Goal: Information Seeking & Learning: Learn about a topic

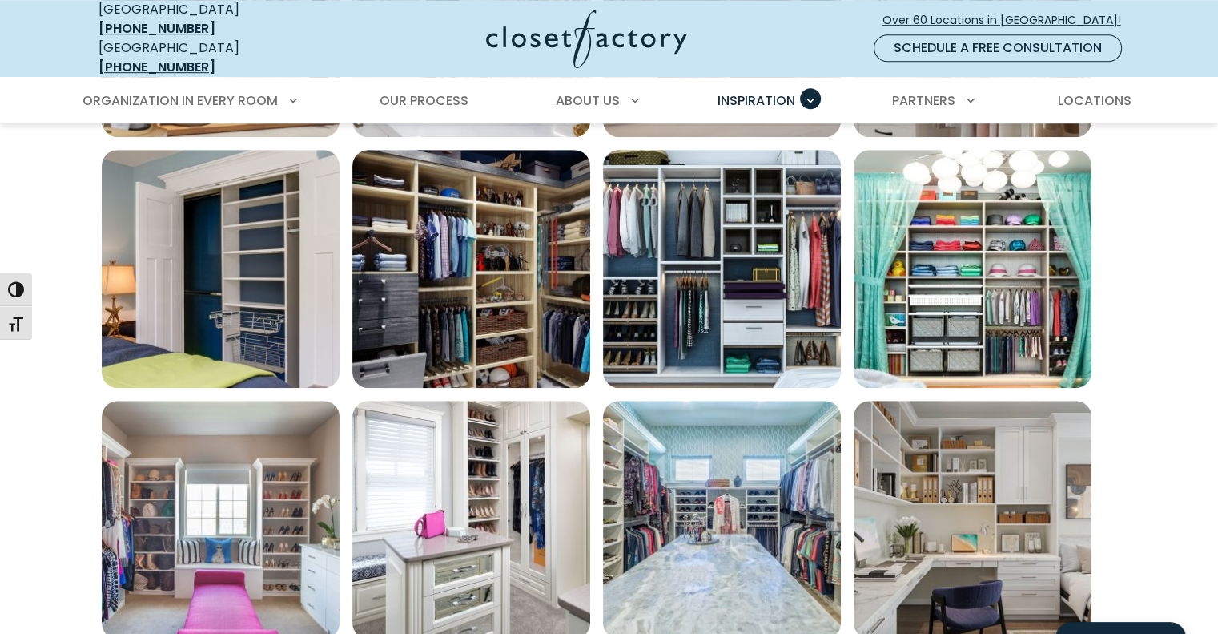
scroll to position [1041, 0]
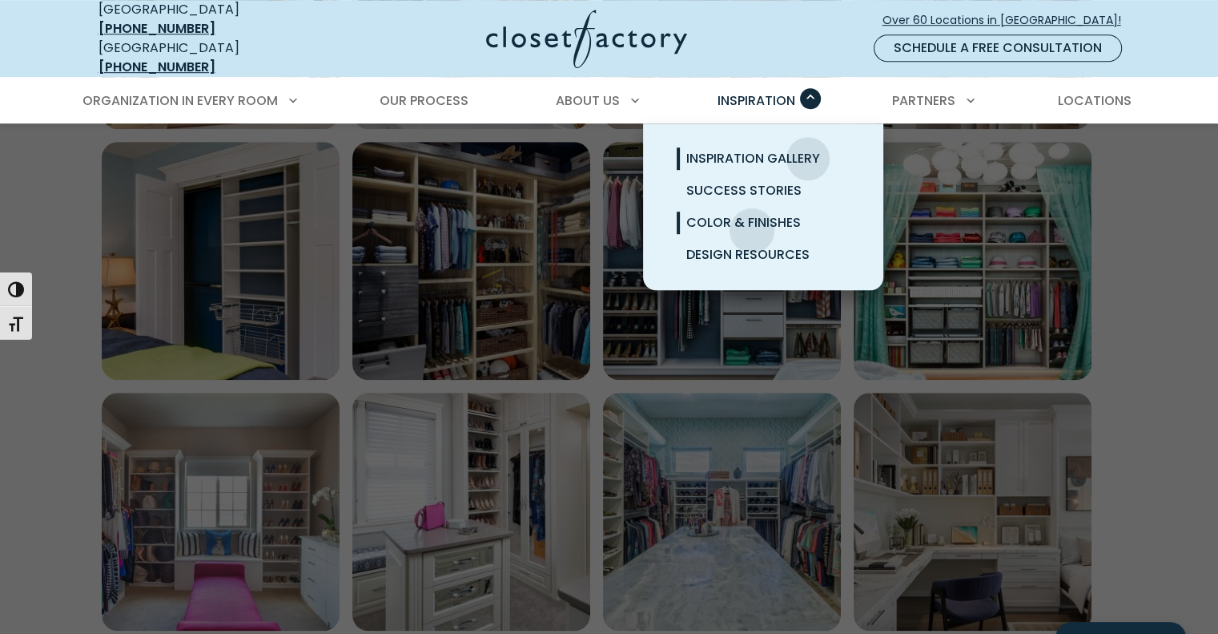
click at [752, 218] on span "Color & Finishes" at bounding box center [744, 222] width 115 height 18
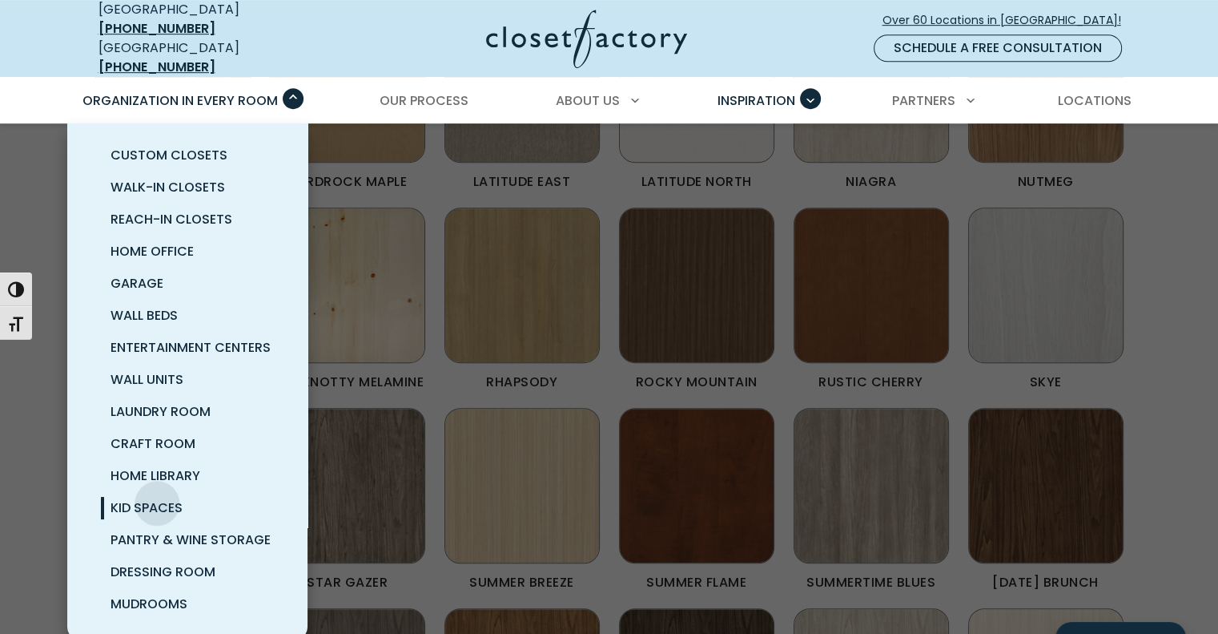
scroll to position [961, 0]
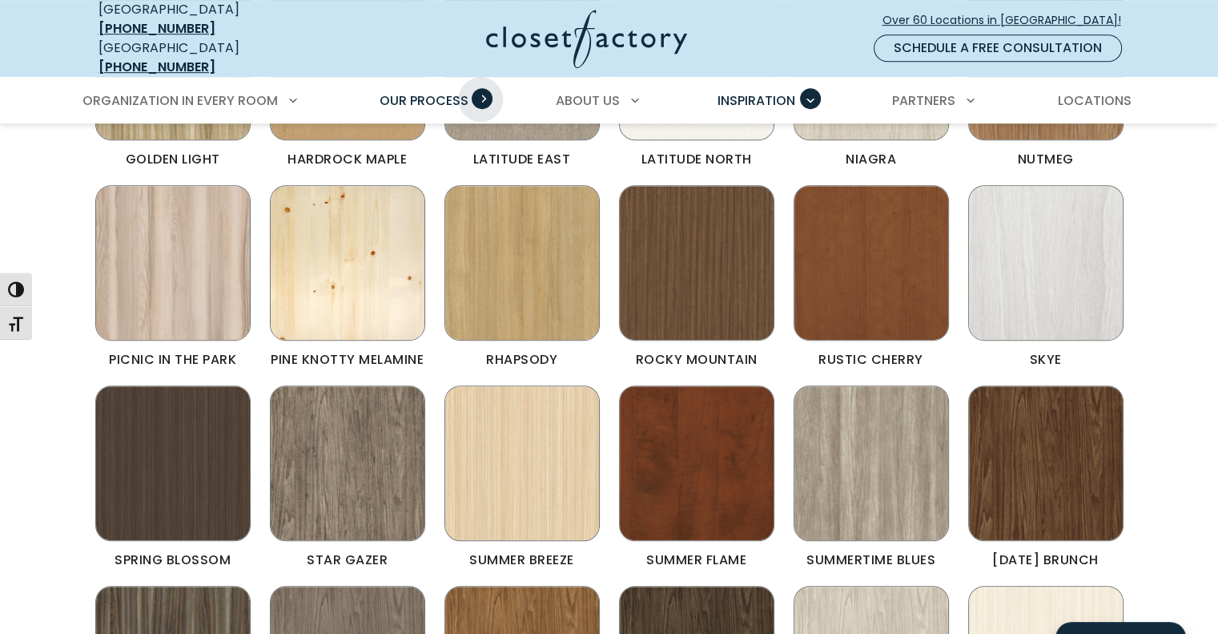
click at [477, 88] on span "Primary Menu" at bounding box center [482, 98] width 21 height 21
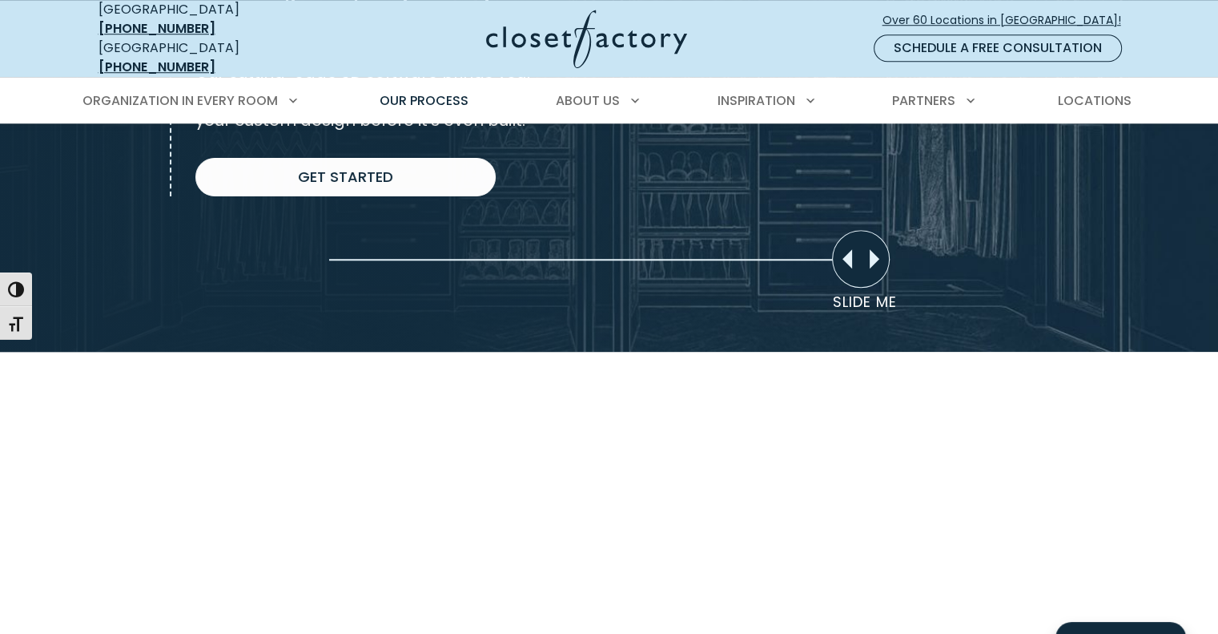
scroll to position [1361, 0]
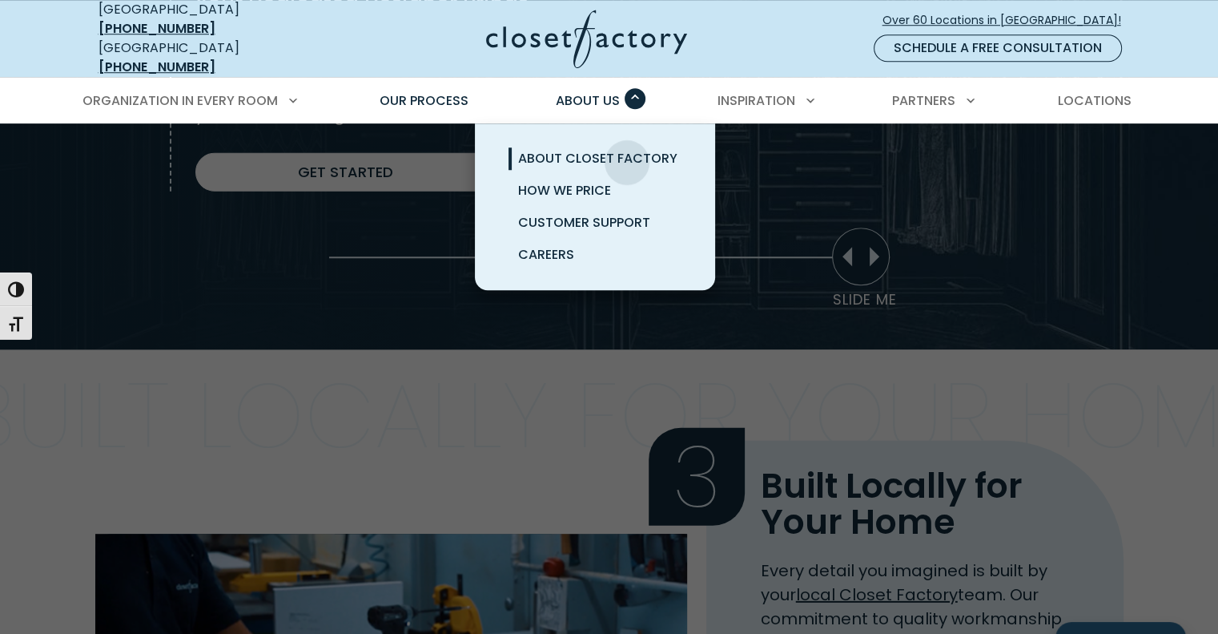
click at [627, 150] on span "About Closet Factory" at bounding box center [597, 158] width 159 height 18
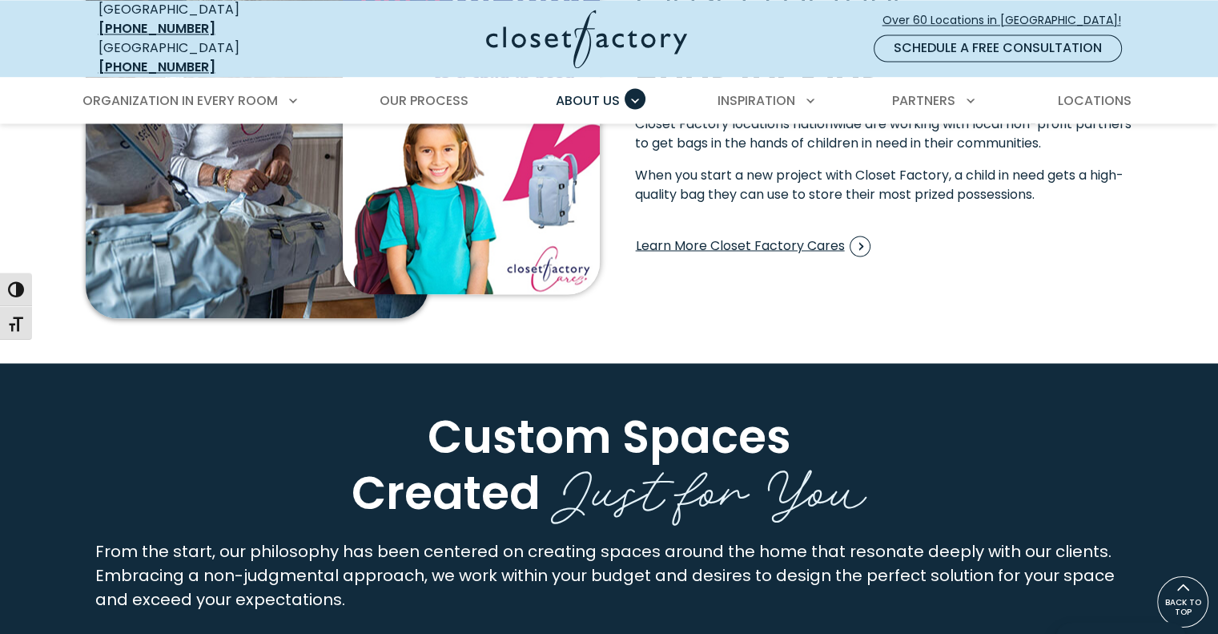
scroll to position [2402, 0]
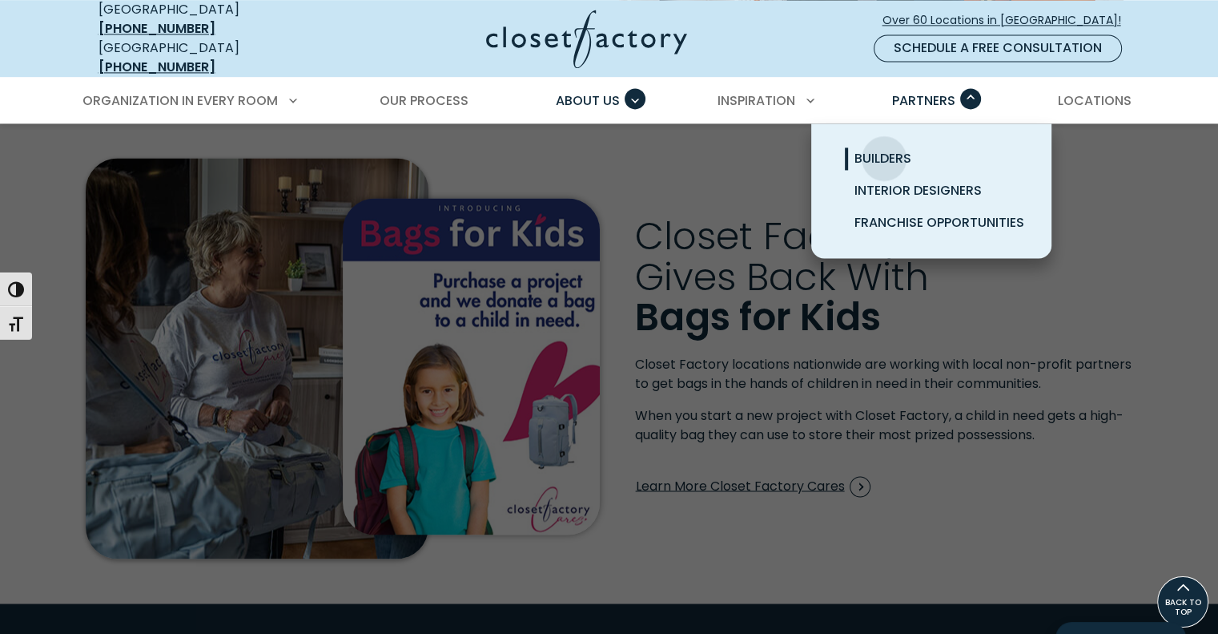
click at [884, 149] on span "Builders" at bounding box center [883, 158] width 57 height 18
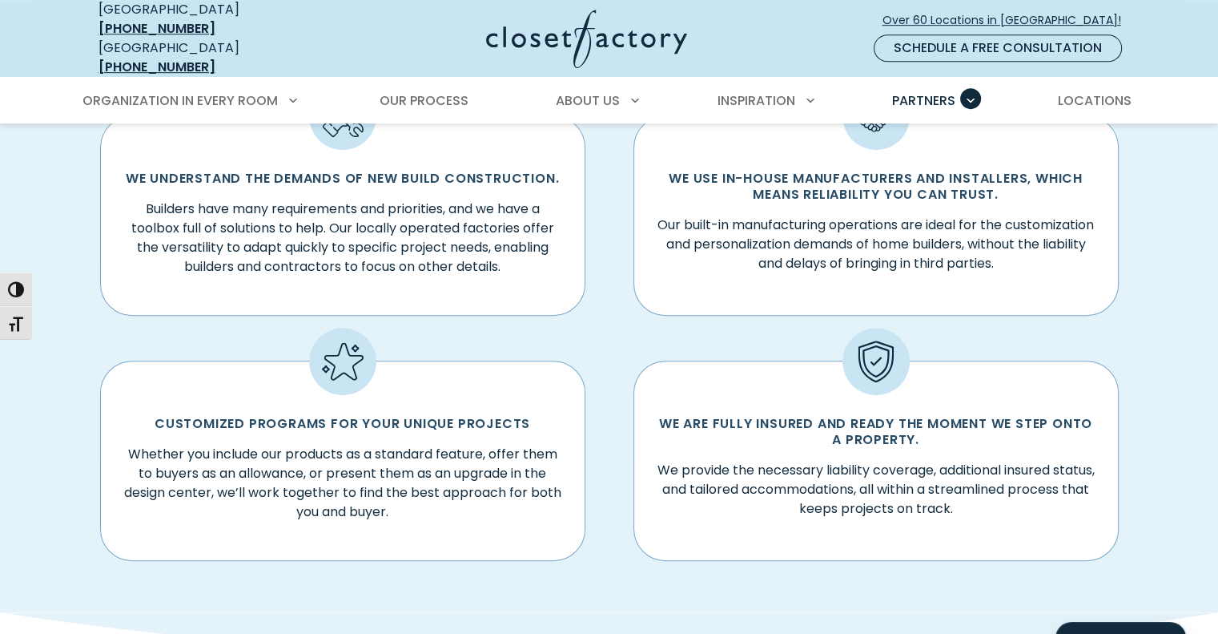
scroll to position [1362, 0]
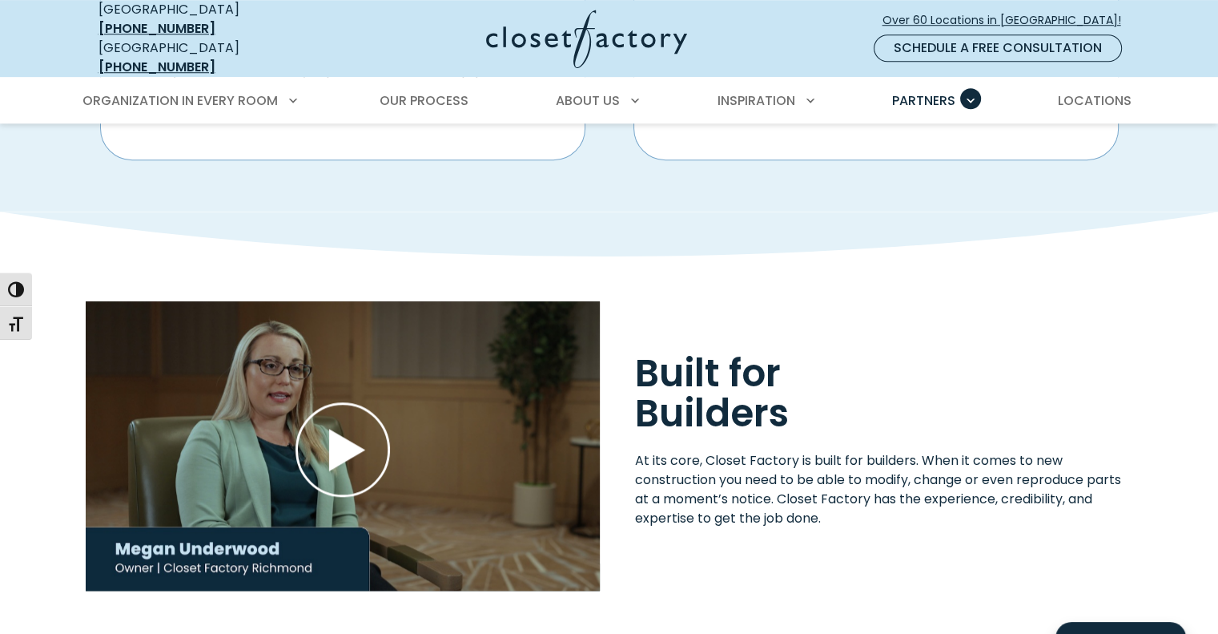
click at [426, 425] on img "Play Wistia video" at bounding box center [343, 445] width 514 height 289
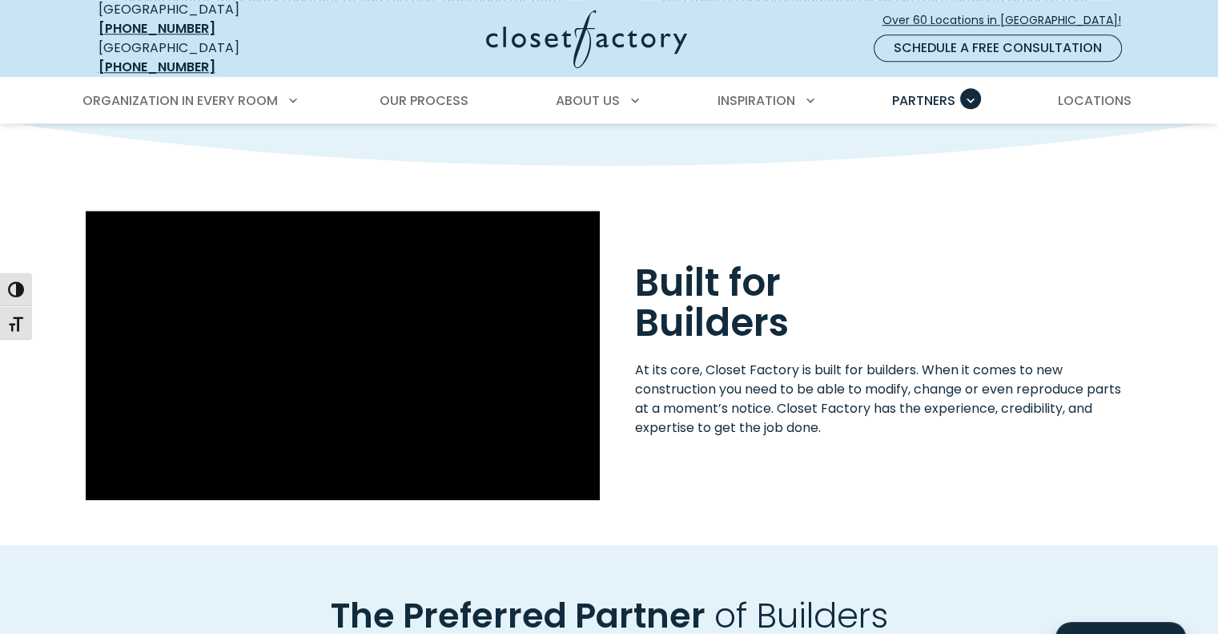
scroll to position [1522, 0]
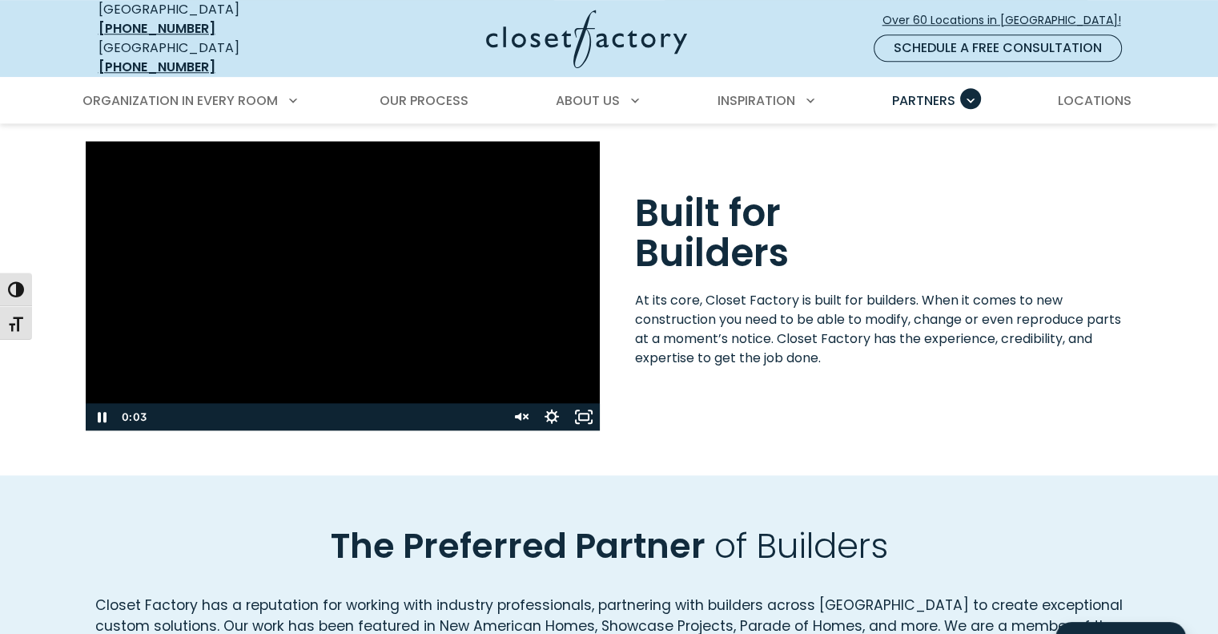
click at [167, 403] on div "Playbar" at bounding box center [325, 416] width 341 height 27
click at [205, 403] on div "Playbar" at bounding box center [325, 416] width 341 height 27
click at [272, 403] on div "0:22" at bounding box center [325, 416] width 341 height 27
click at [430, 296] on div "Play Wistia video" at bounding box center [343, 285] width 514 height 289
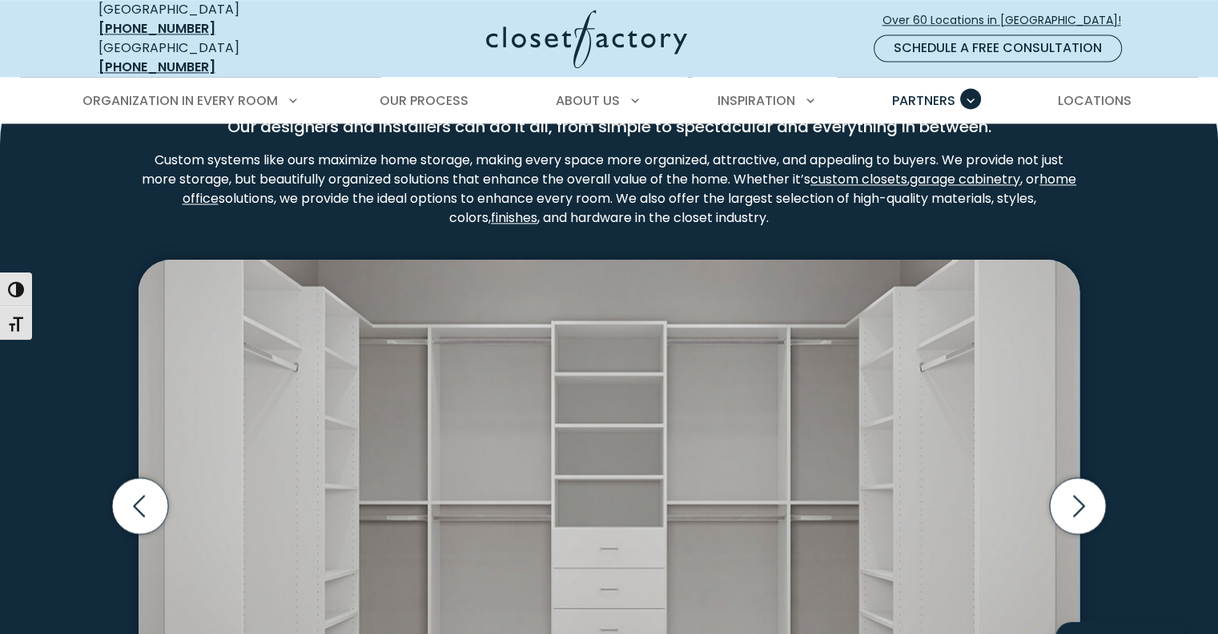
scroll to position [2483, 0]
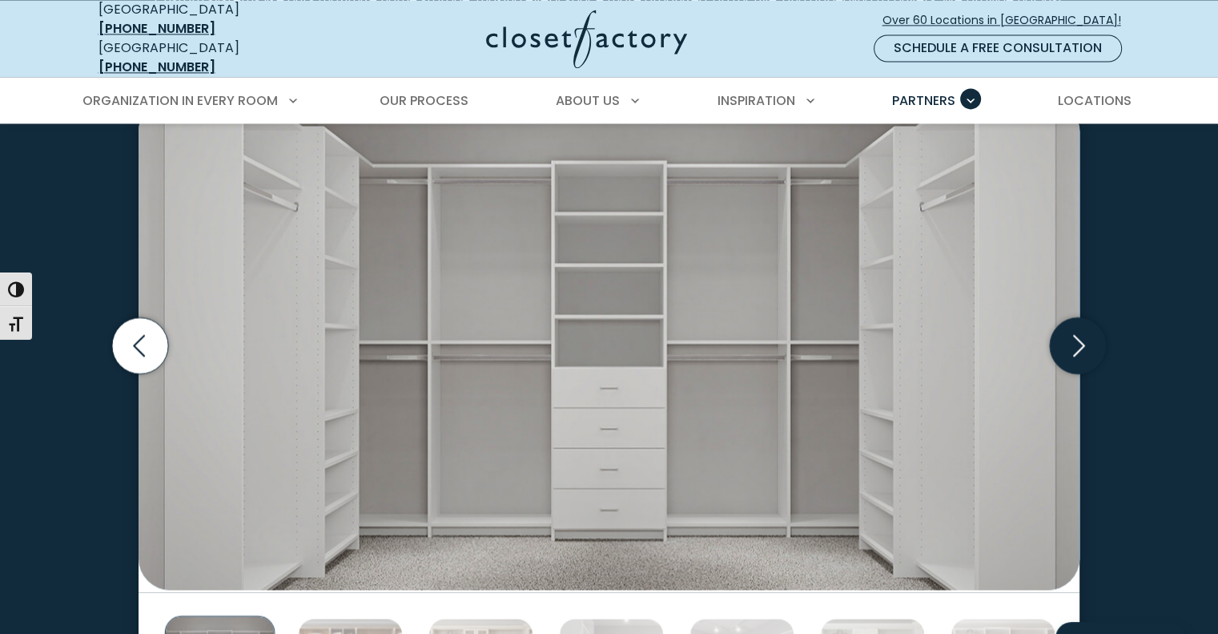
click at [1083, 339] on icon "Next slide" at bounding box center [1078, 345] width 56 height 56
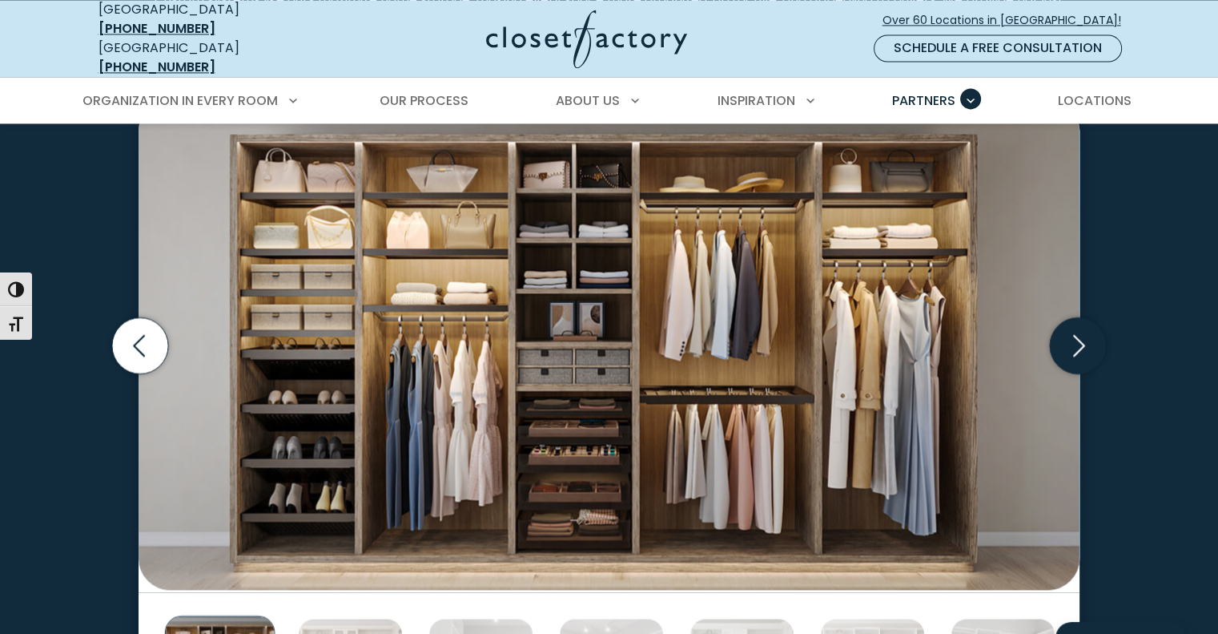
click at [1083, 339] on icon "Next slide" at bounding box center [1078, 345] width 56 height 56
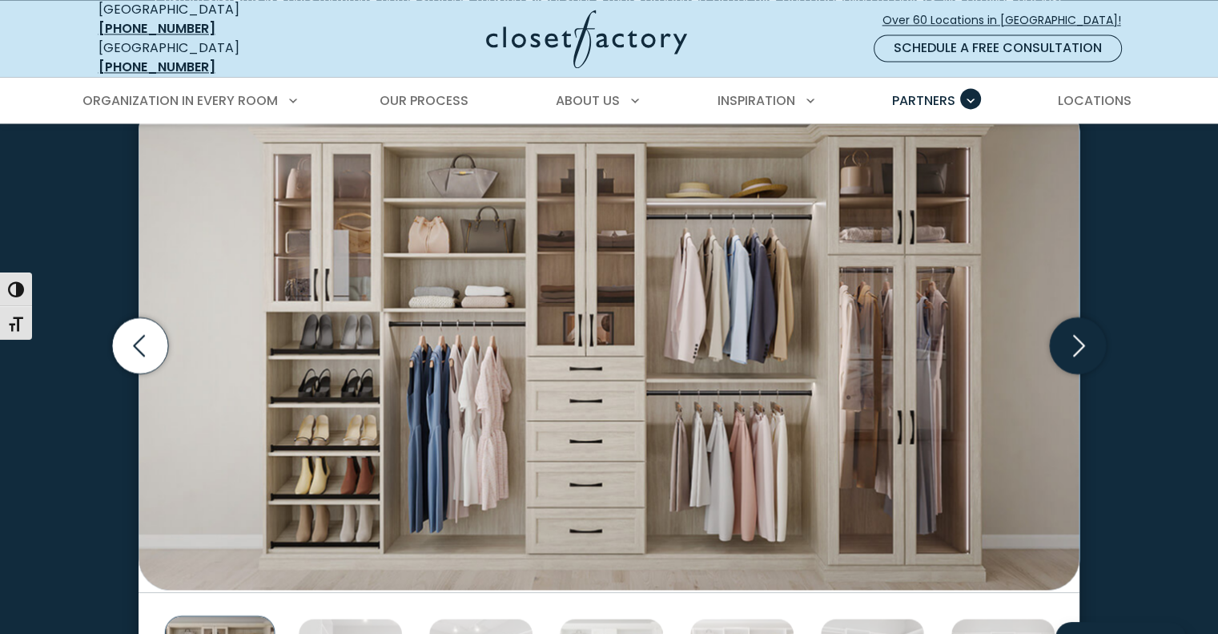
click at [1083, 339] on icon "Next slide" at bounding box center [1078, 345] width 56 height 56
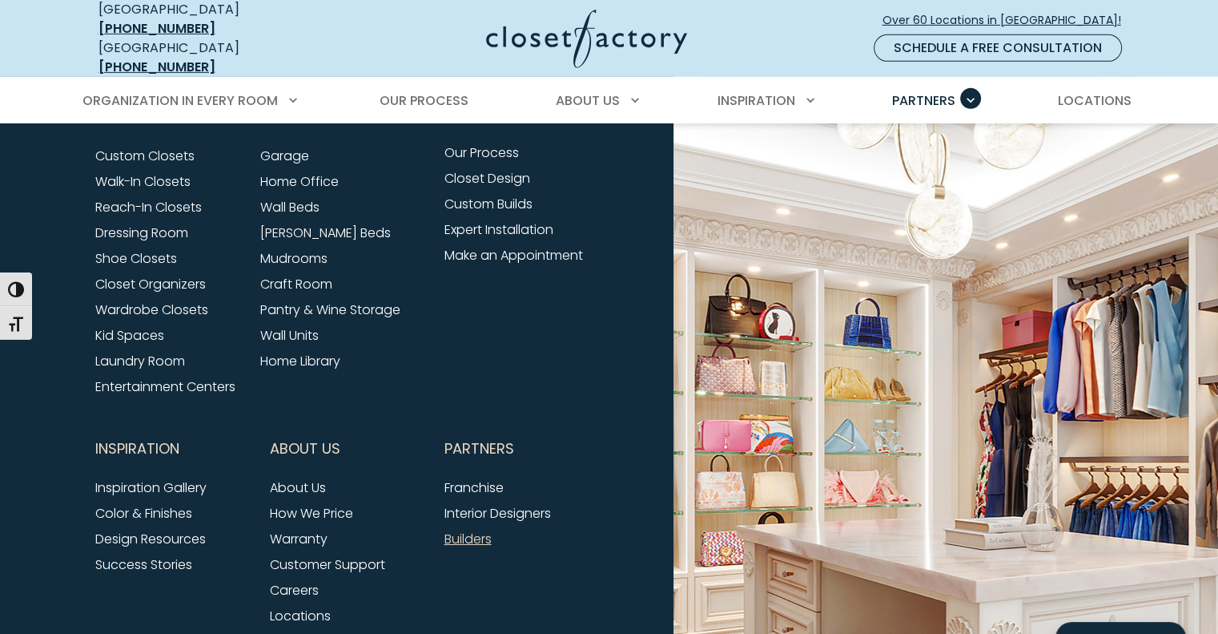
scroll to position [5287, 0]
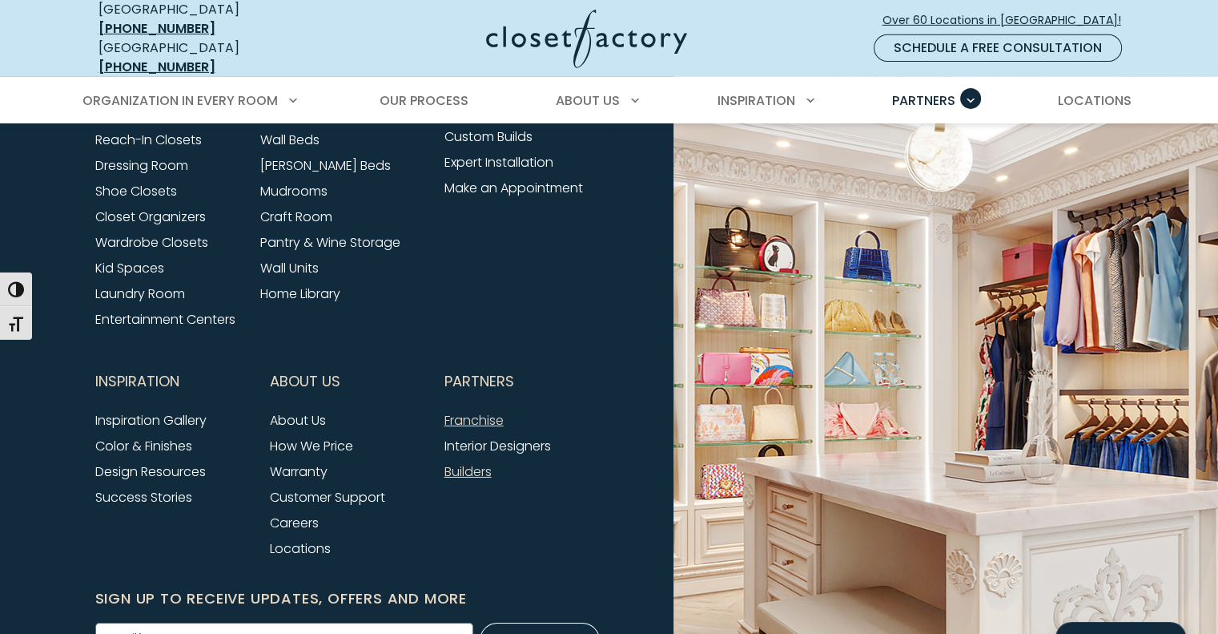
click at [469, 411] on link "Franchise" at bounding box center [474, 420] width 59 height 18
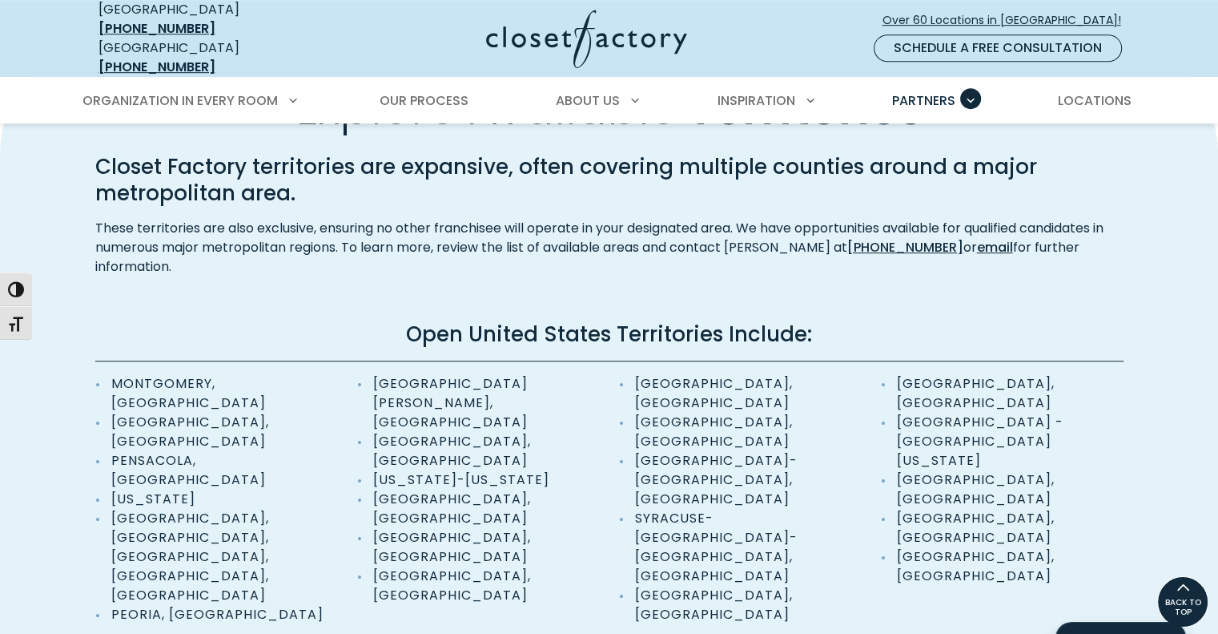
scroll to position [881, 0]
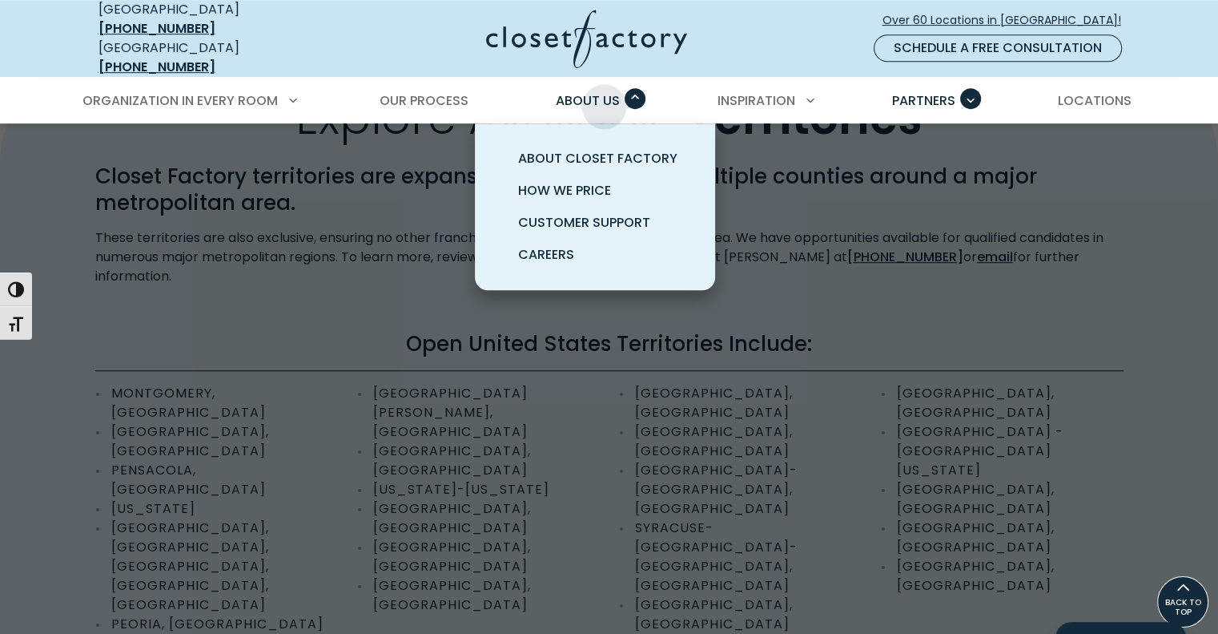
click at [606, 95] on span "About Us" at bounding box center [588, 100] width 64 height 18
click at [603, 149] on span "About Closet Factory" at bounding box center [597, 158] width 159 height 18
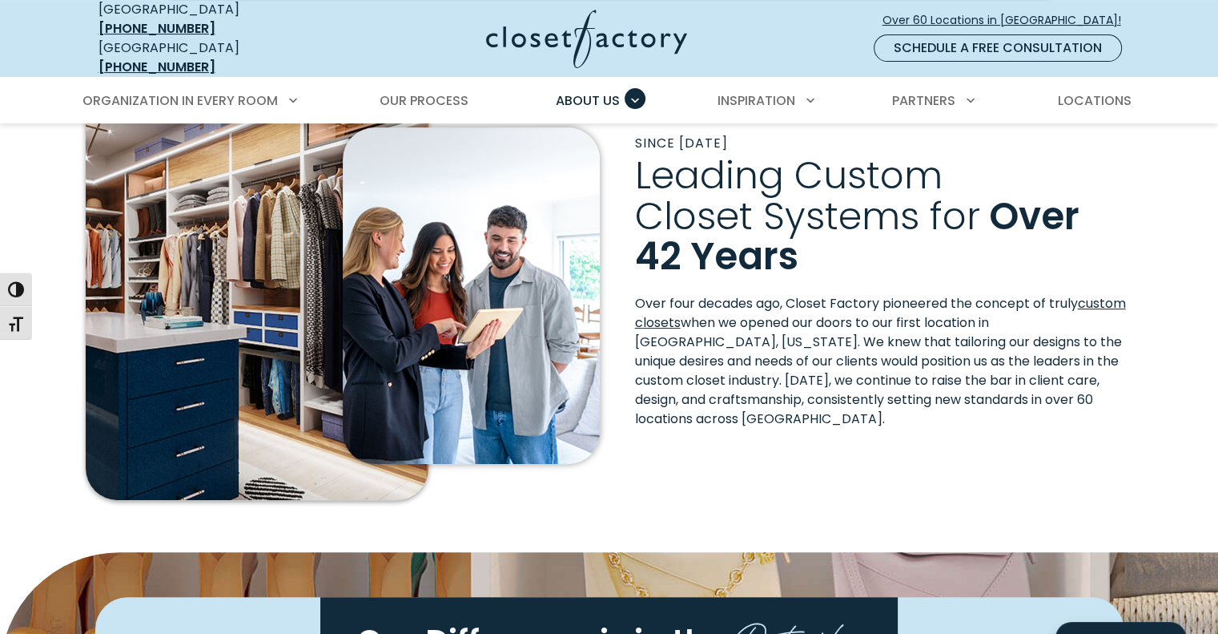
scroll to position [401, 0]
